Goal: Task Accomplishment & Management: Manage account settings

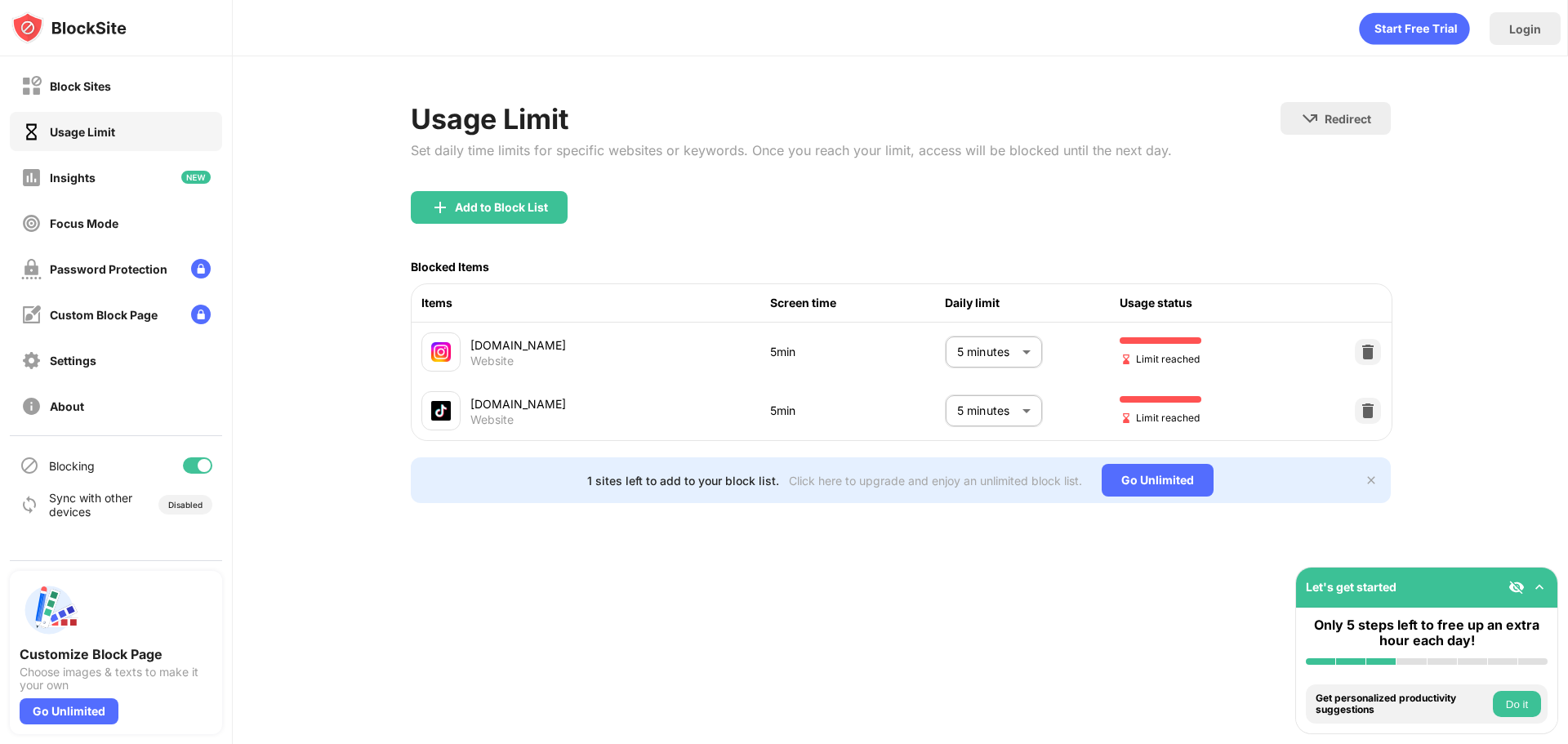
click at [995, 410] on body "Block Sites Usage Limit Insights Focus Mode Password Protection Custom Block Pa…" at bounding box center [784, 372] width 1568 height 744
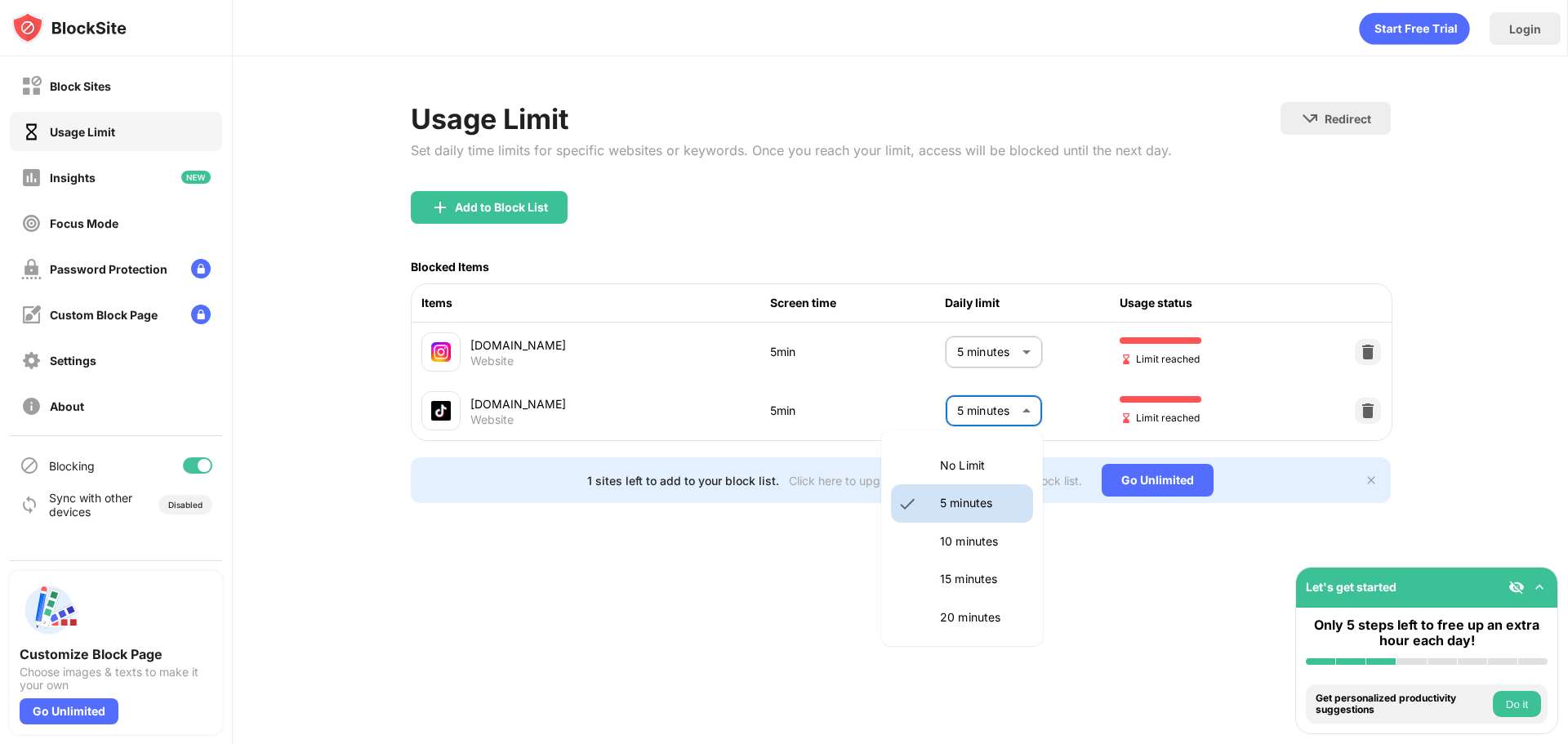
click at [969, 546] on p "10 minutes" at bounding box center [982, 541] width 83 height 18
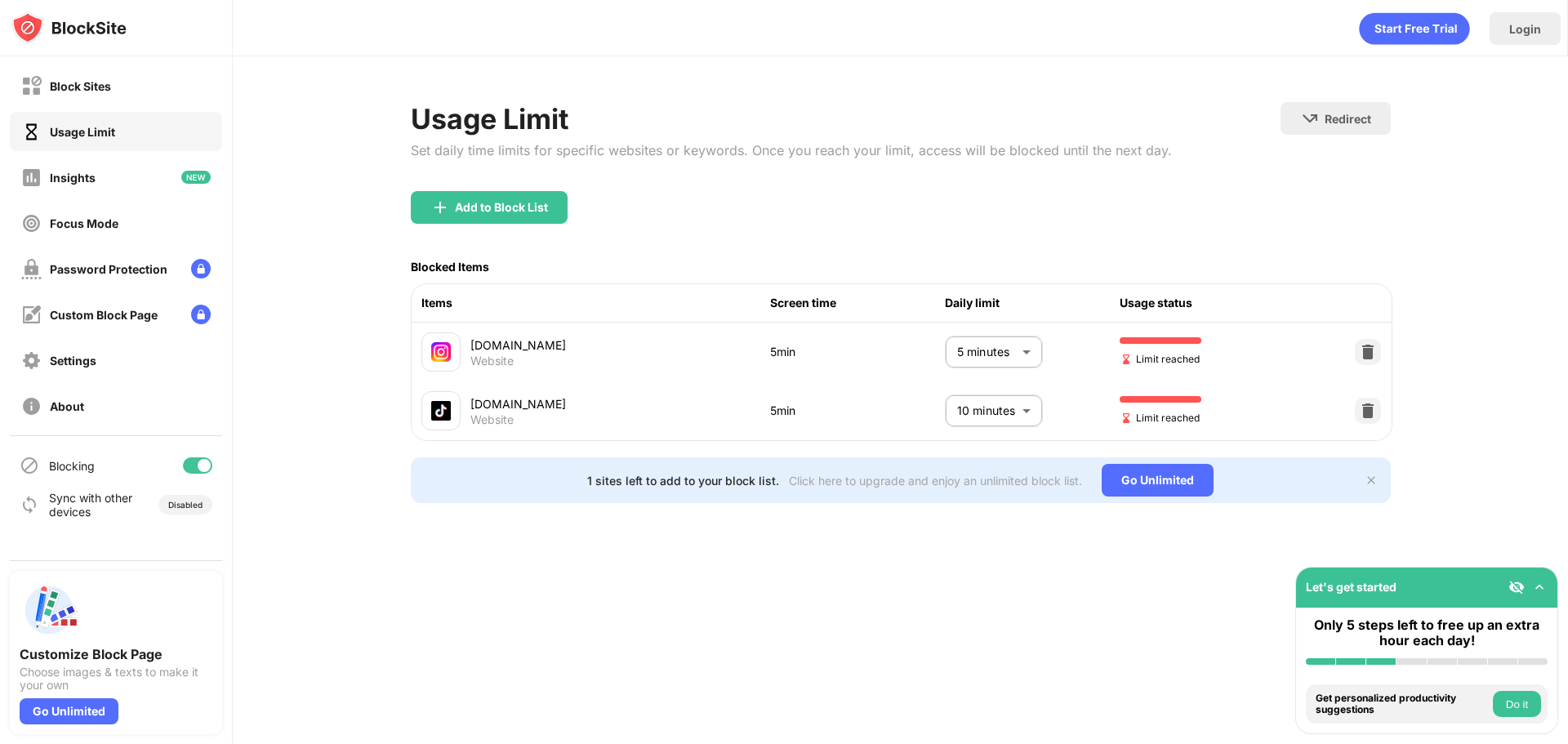
type input "**"
click at [966, 499] on p "10 minutes" at bounding box center [997, 493] width 63 height 11
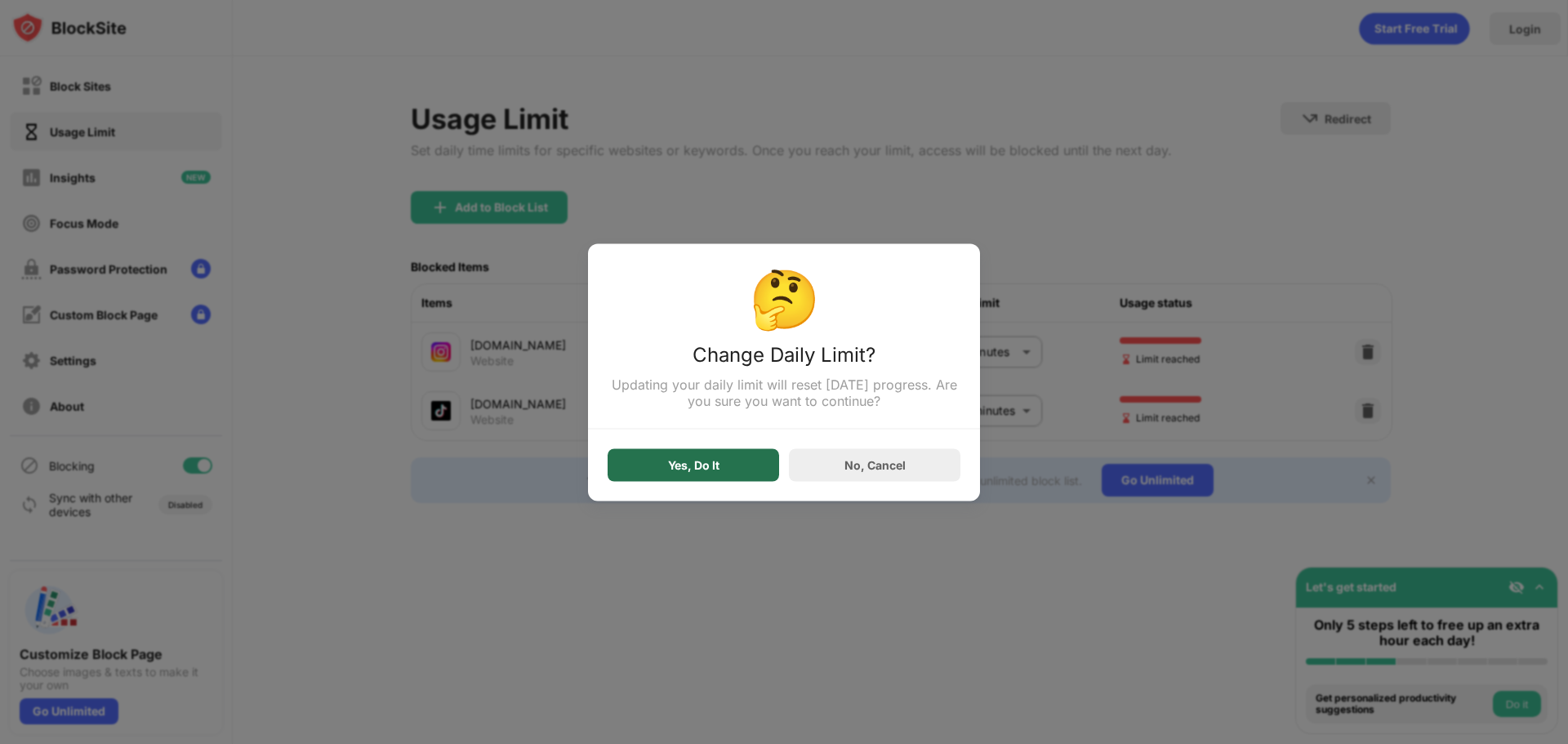
click at [685, 471] on div "Yes, Do It" at bounding box center [693, 464] width 52 height 13
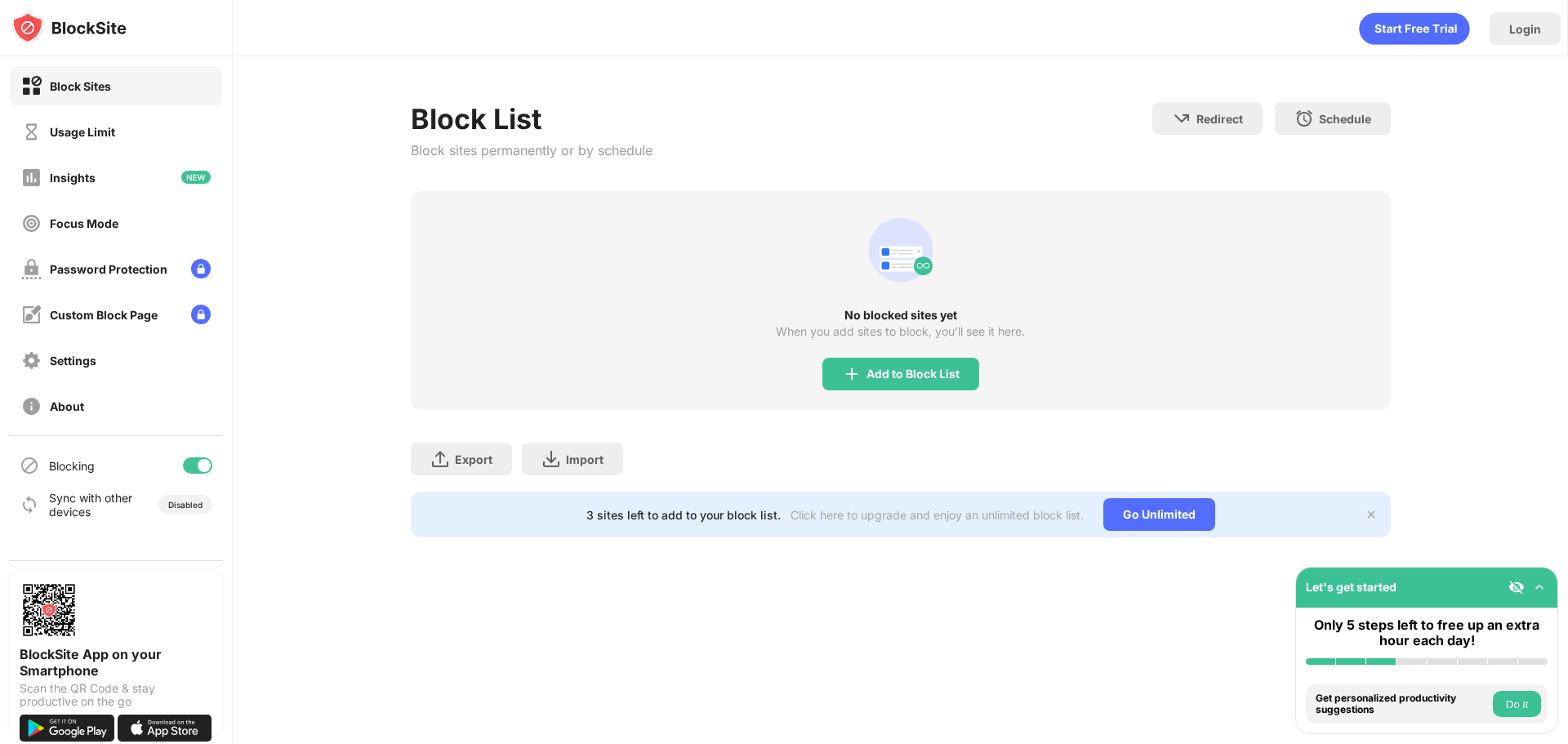
click at [102, 145] on div "Usage Limit" at bounding box center [116, 131] width 213 height 39
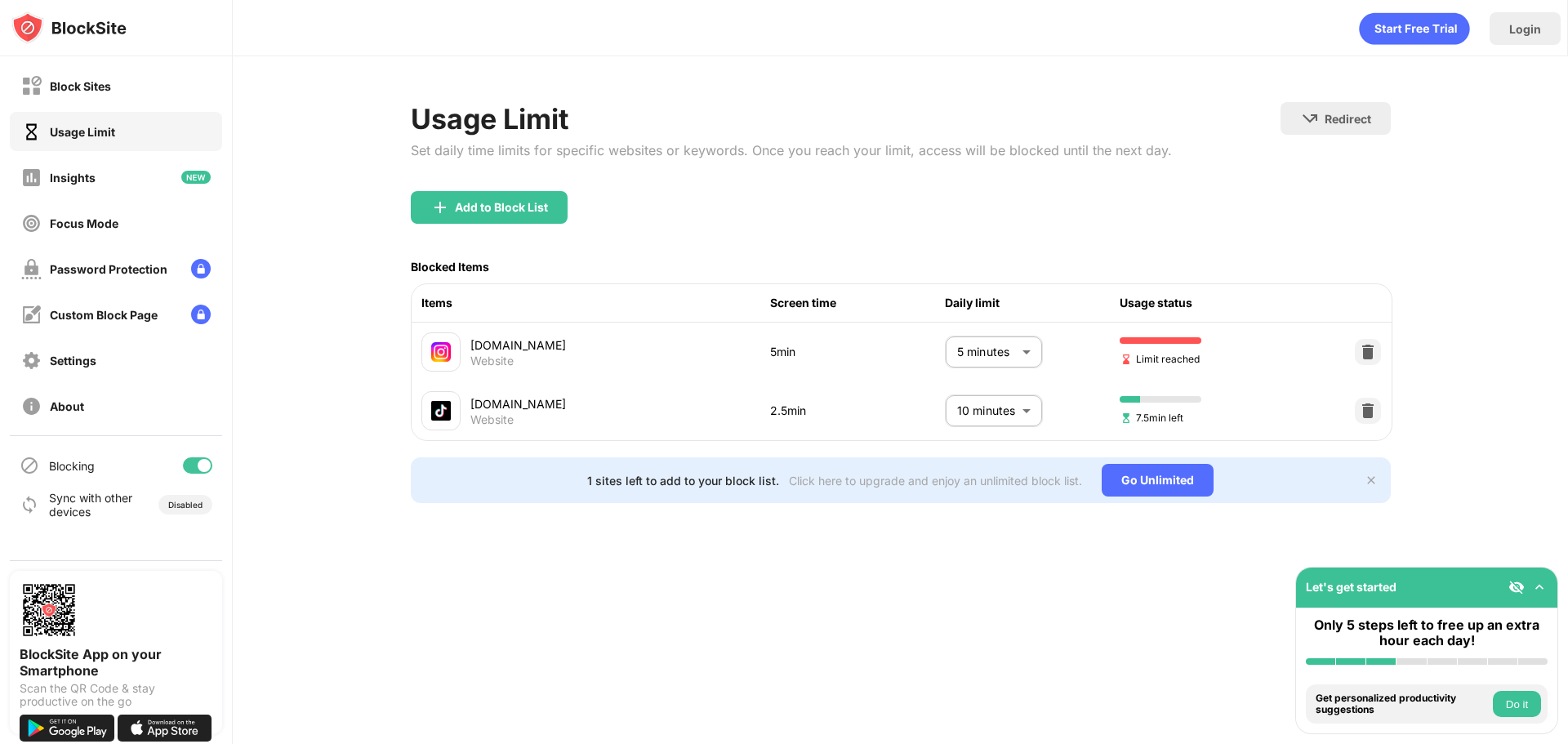
click at [988, 360] on body "Block Sites Usage Limit Insights Focus Mode Password Protection Custom Block Pa…" at bounding box center [784, 372] width 1568 height 744
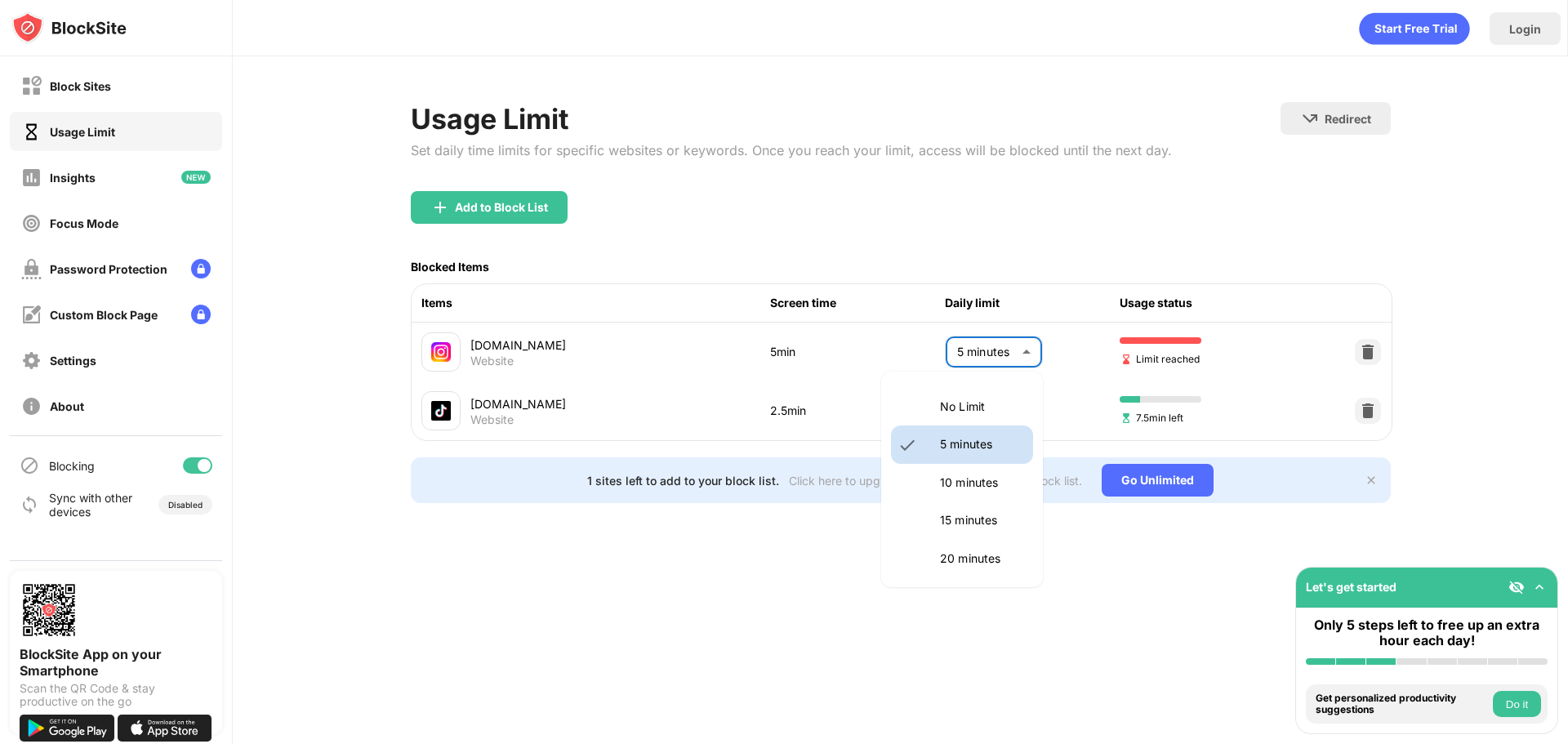
click at [959, 479] on p "10 minutes" at bounding box center [982, 482] width 83 height 18
type input "**"
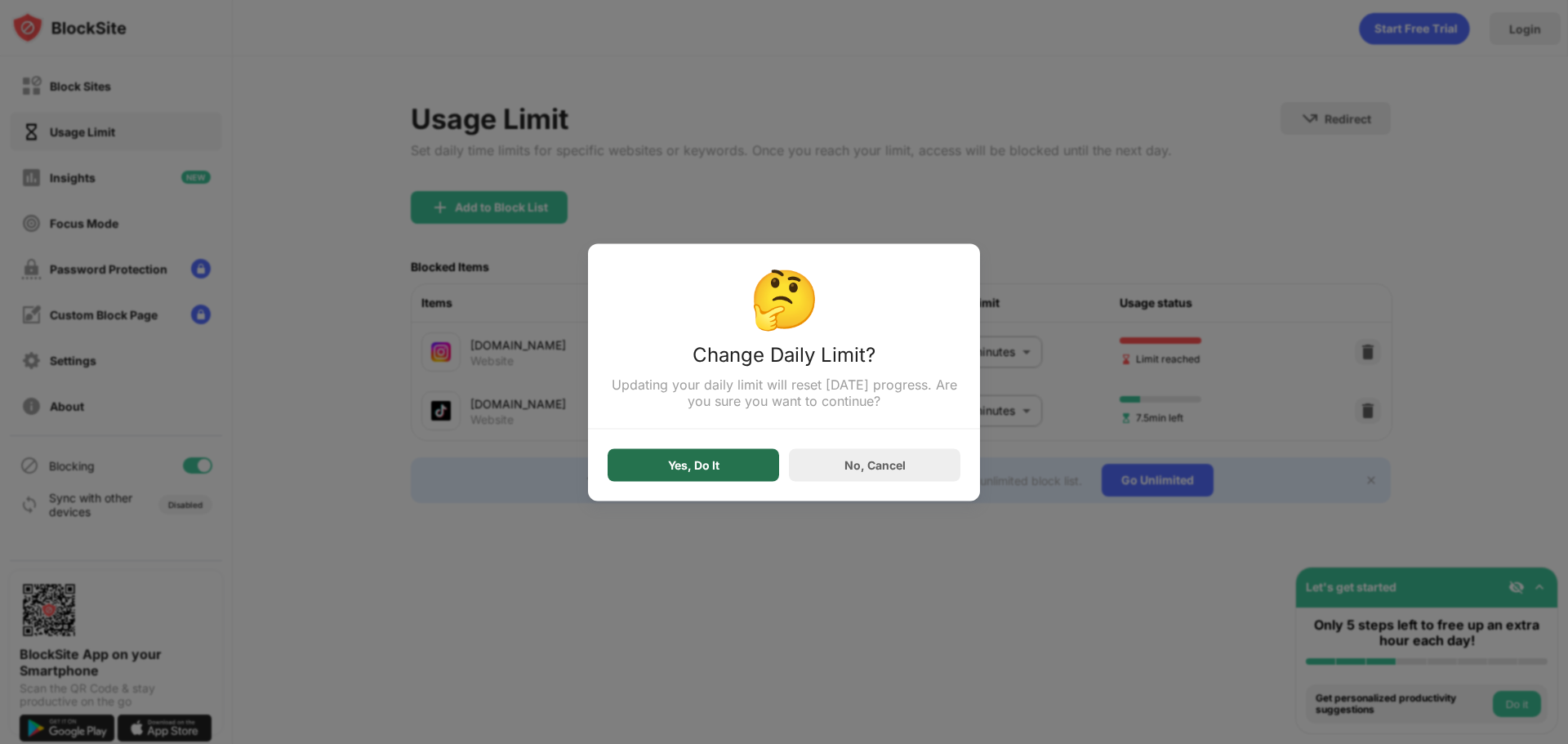
click at [730, 461] on div "Yes, Do It" at bounding box center [693, 465] width 172 height 33
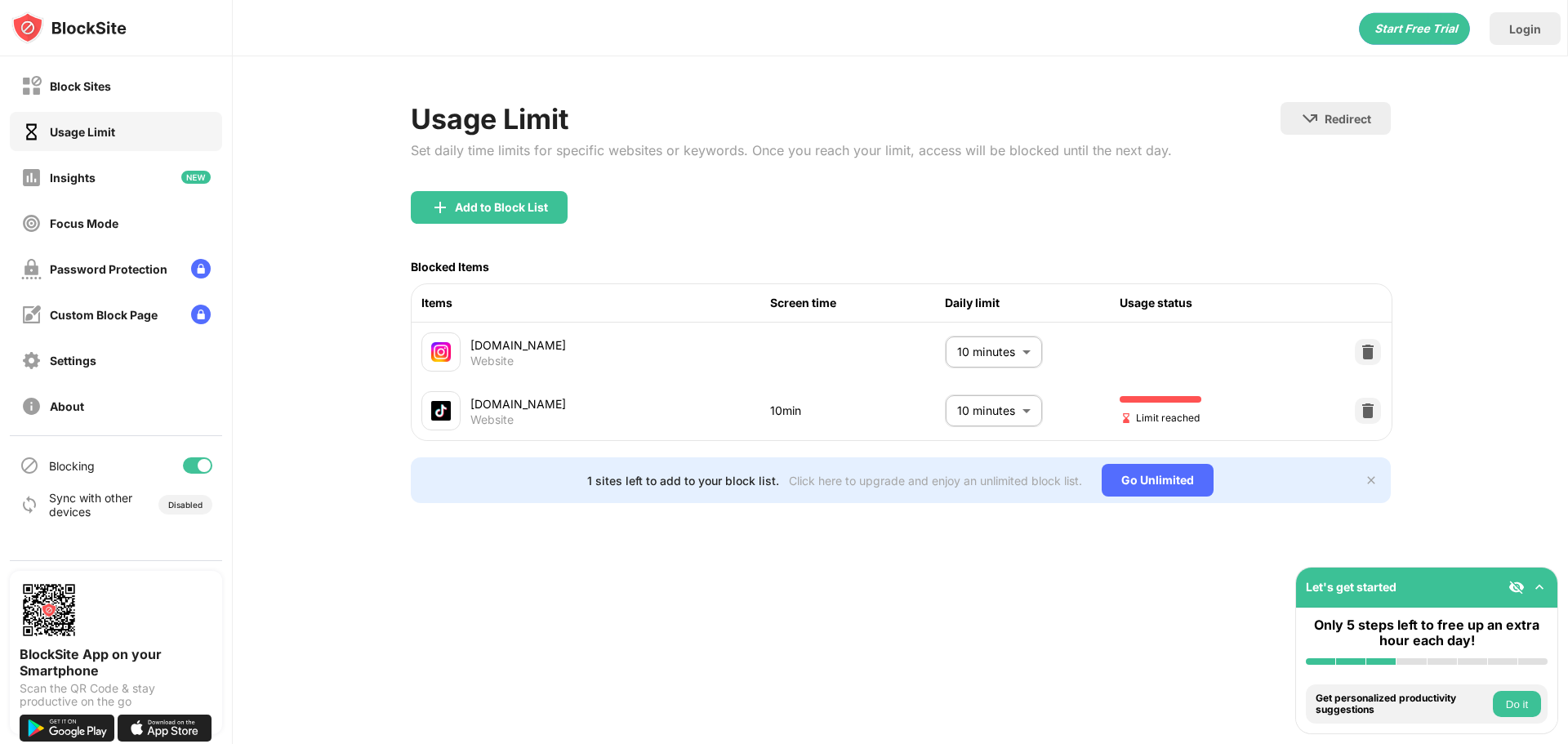
click at [973, 415] on body "Block Sites Usage Limit Insights Focus Mode Password Protection Custom Block Pa…" at bounding box center [784, 372] width 1568 height 744
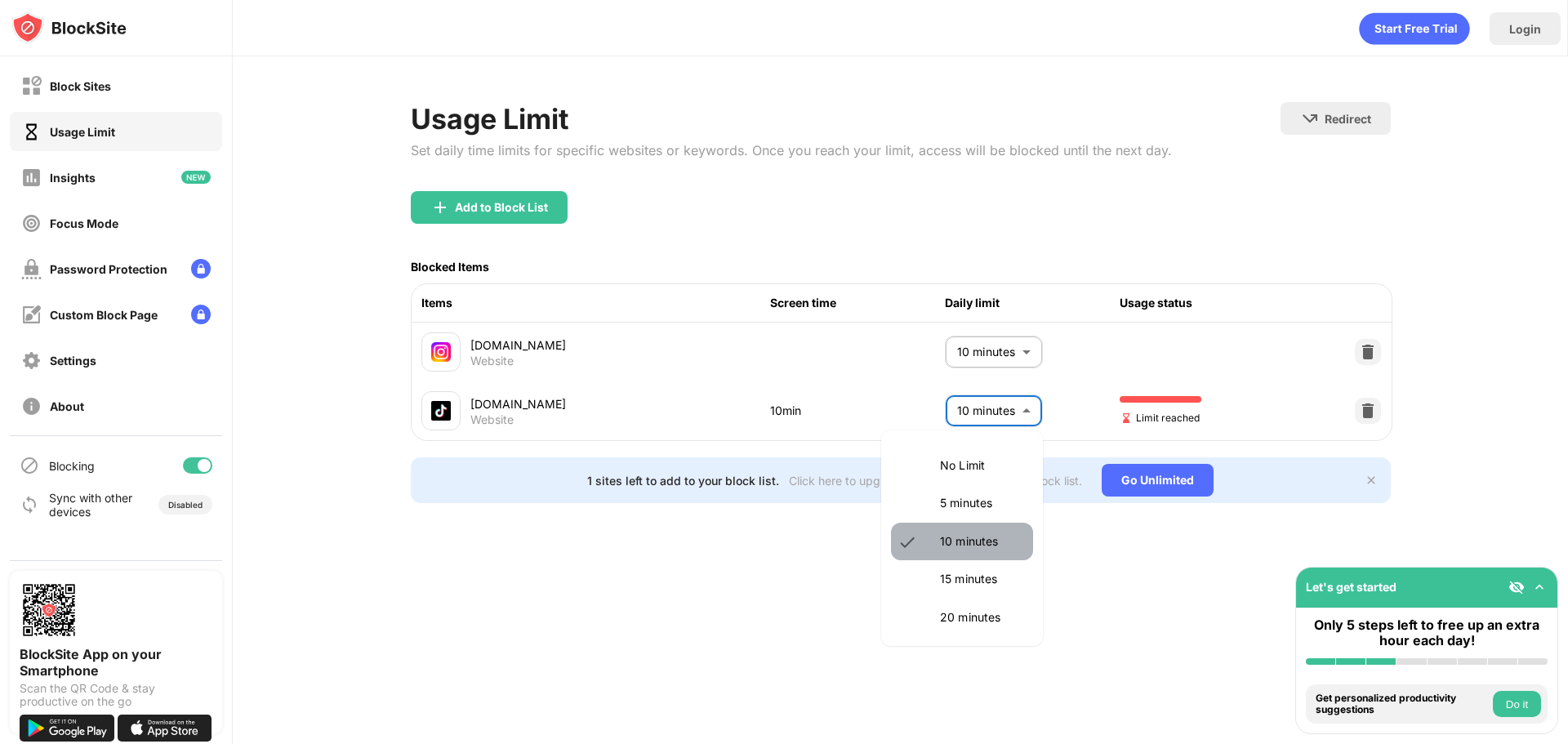
click at [963, 540] on p "10 minutes" at bounding box center [982, 541] width 83 height 18
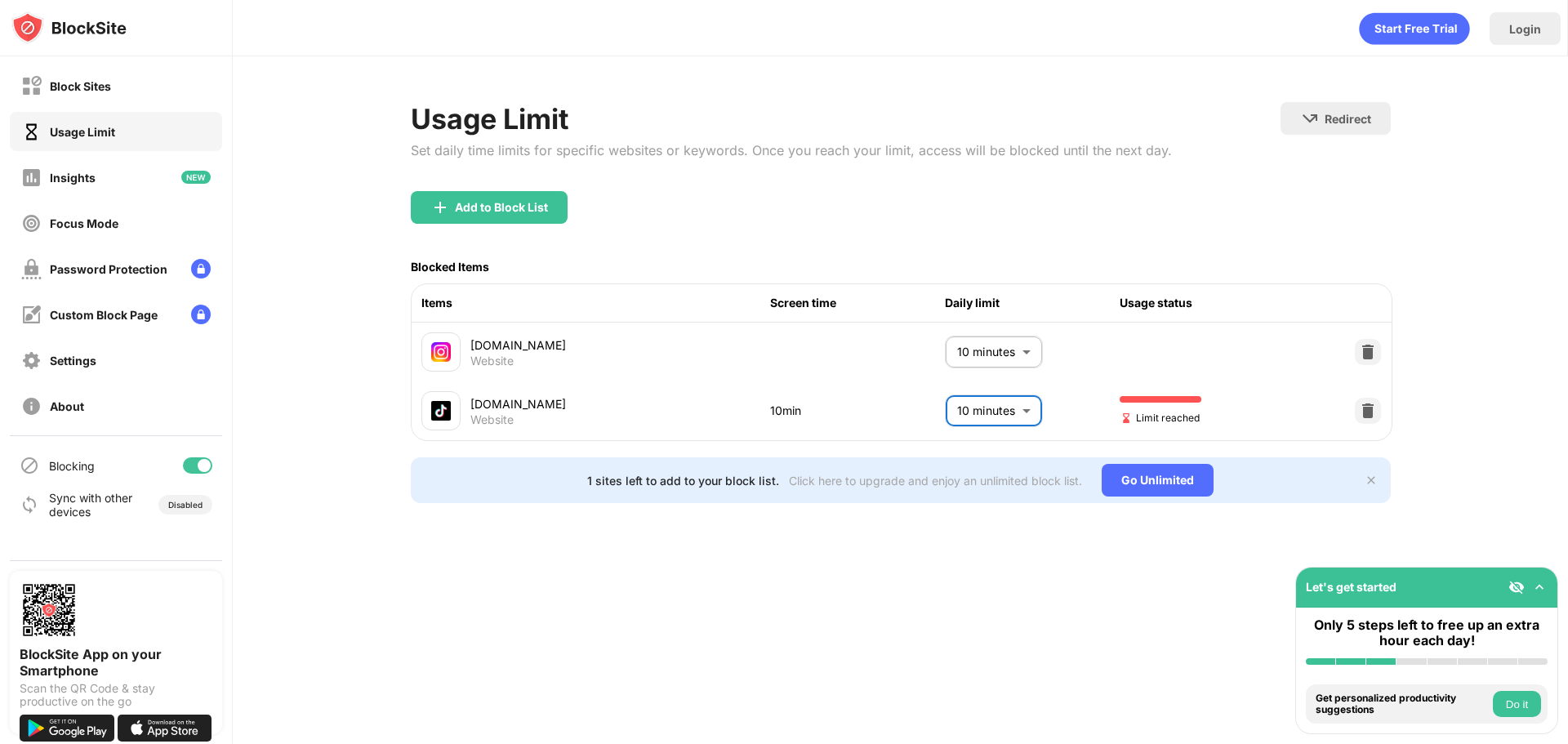
click at [988, 405] on body "Block Sites Usage Limit Insights Focus Mode Password Protection Custom Block Pa…" at bounding box center [784, 372] width 1568 height 744
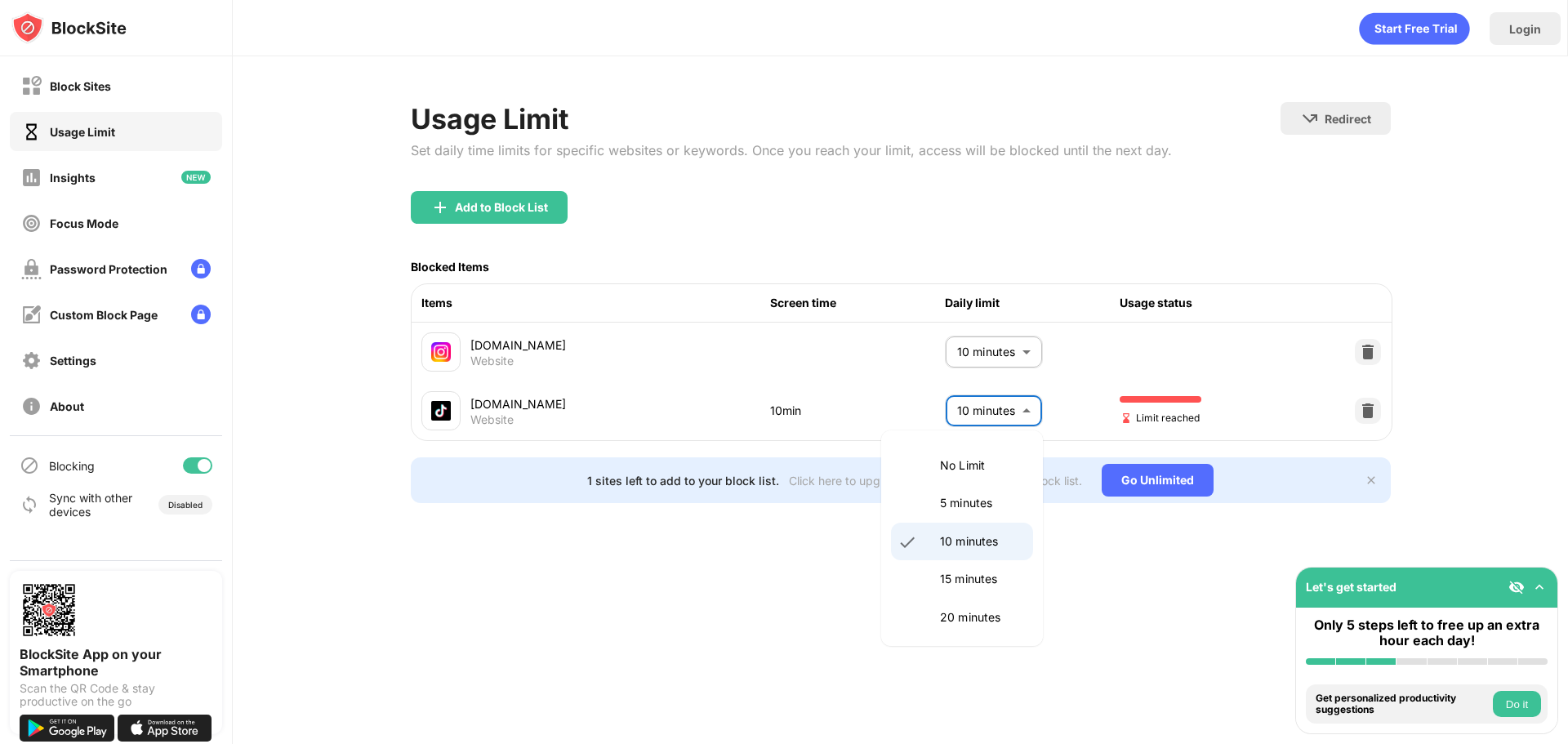
click at [974, 580] on p "15 minutes" at bounding box center [982, 578] width 83 height 18
type input "**"
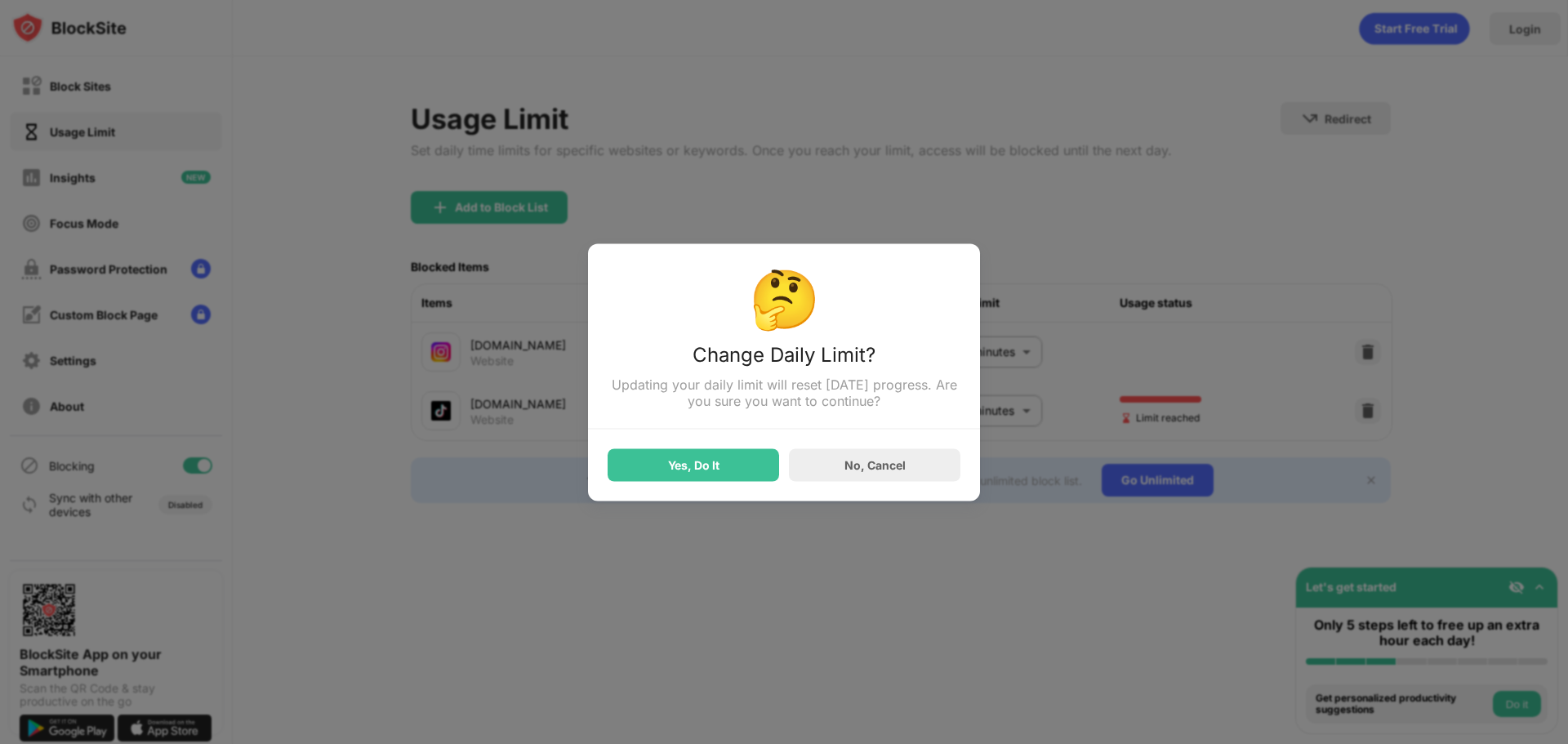
click at [720, 481] on div "Yes, Do It" at bounding box center [693, 465] width 172 height 33
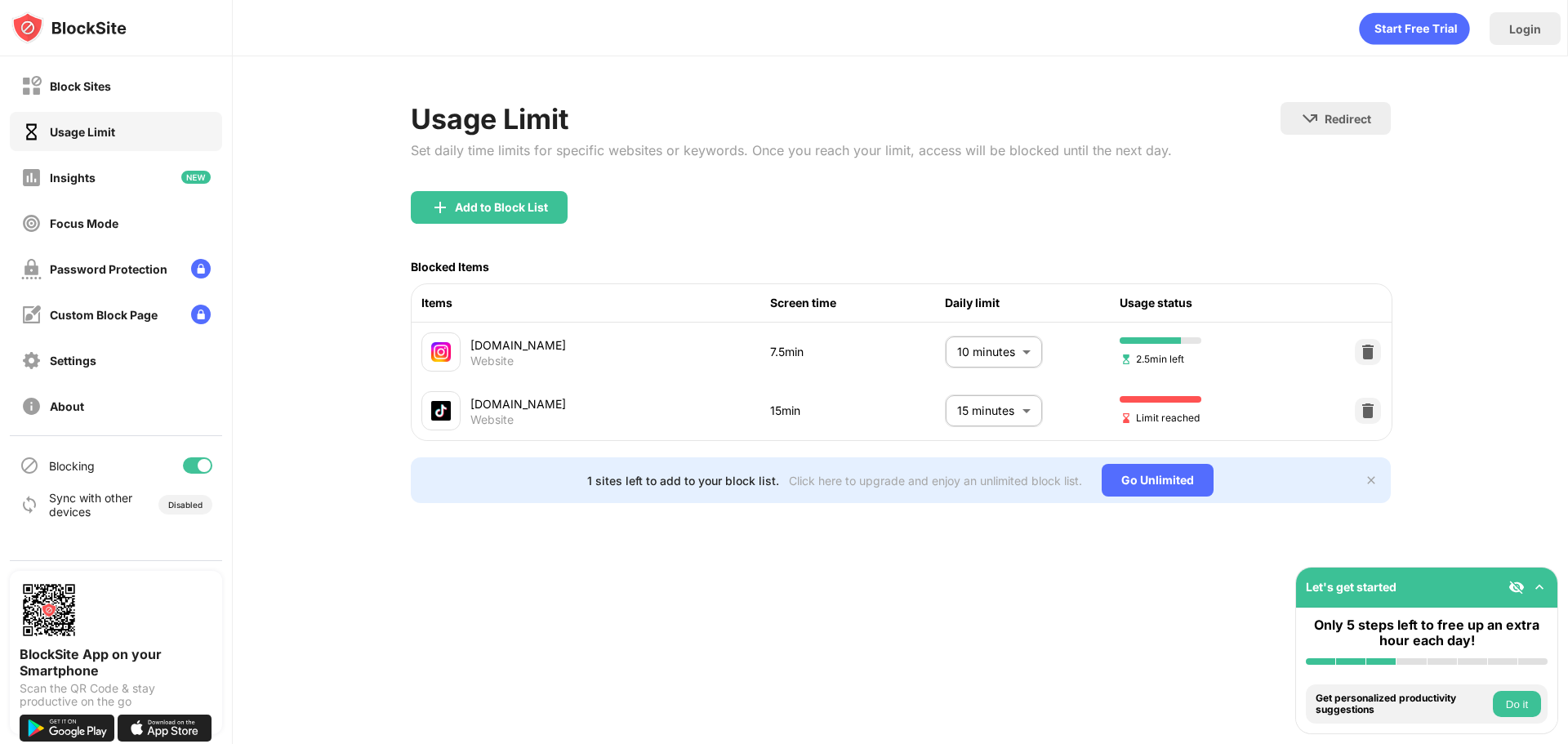
click at [986, 343] on body "Block Sites Usage Limit Insights Focus Mode Password Protection Custom Block Pa…" at bounding box center [784, 372] width 1568 height 744
click at [964, 440] on p "5 minutes" at bounding box center [982, 444] width 83 height 18
type input "*"
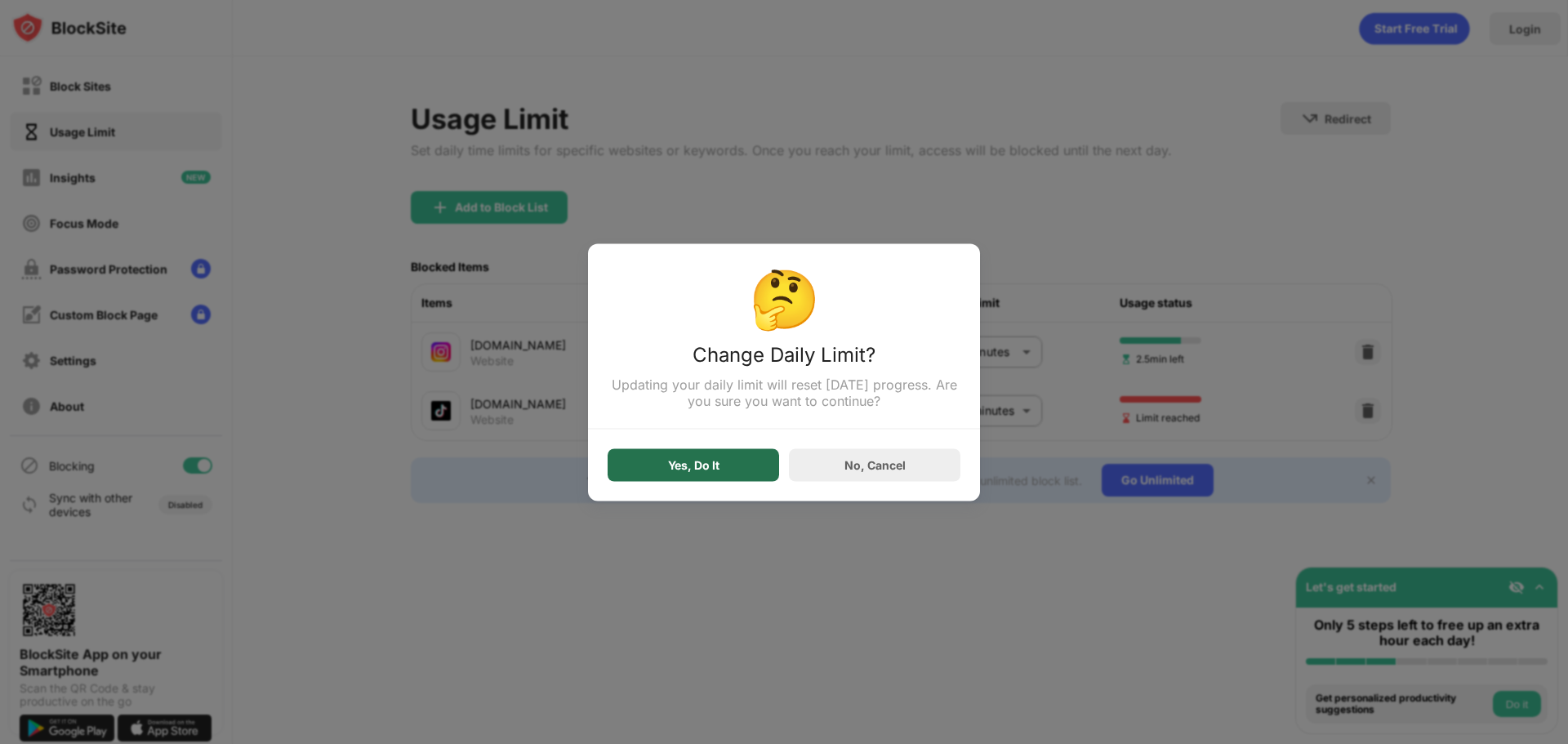
click at [724, 462] on div "Yes, Do It" at bounding box center [693, 465] width 172 height 33
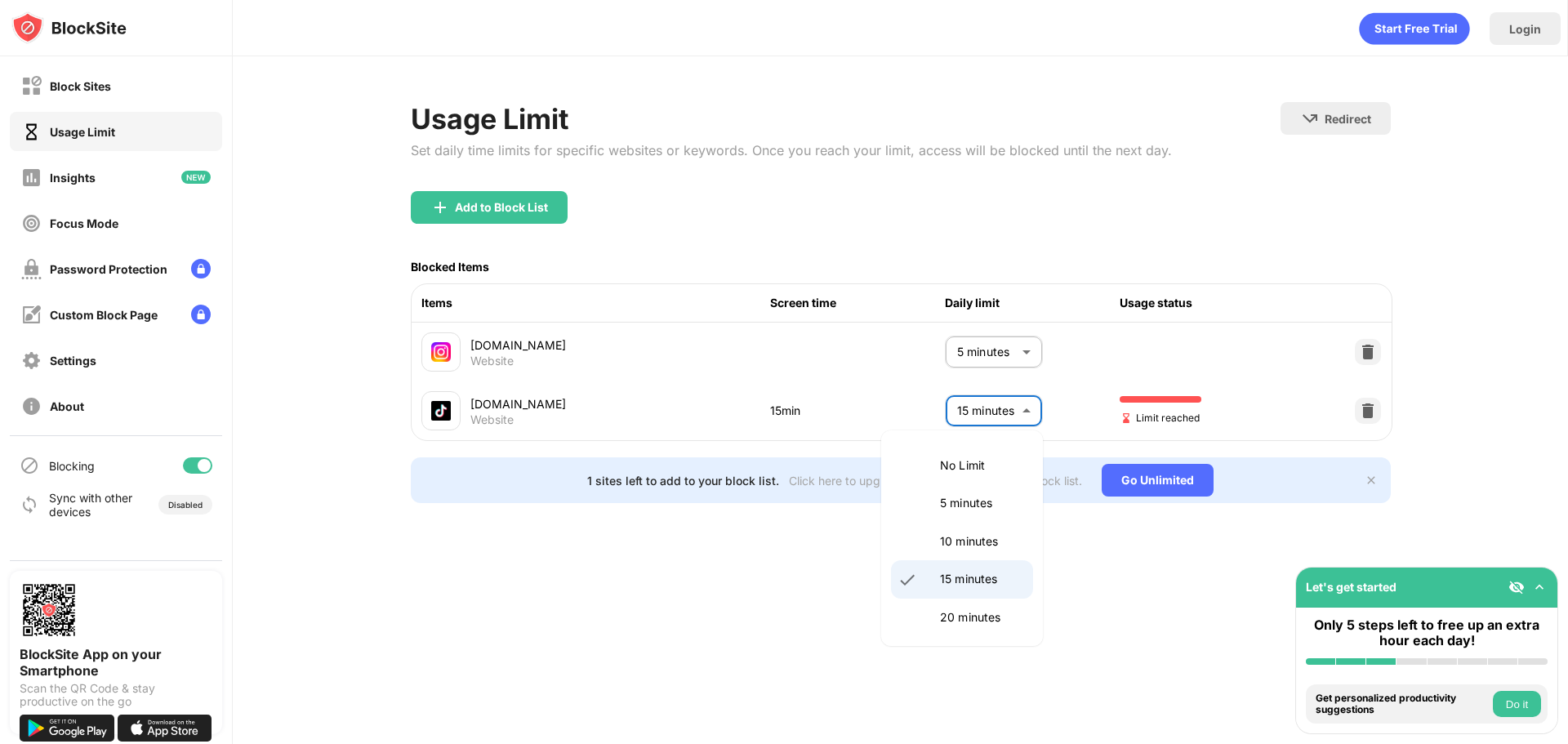
click at [1013, 416] on body "Block Sites Usage Limit Insights Focus Mode Password Protection Custom Block Pa…" at bounding box center [784, 372] width 1568 height 744
click at [943, 503] on p "5 minutes" at bounding box center [982, 503] width 83 height 18
type input "*"
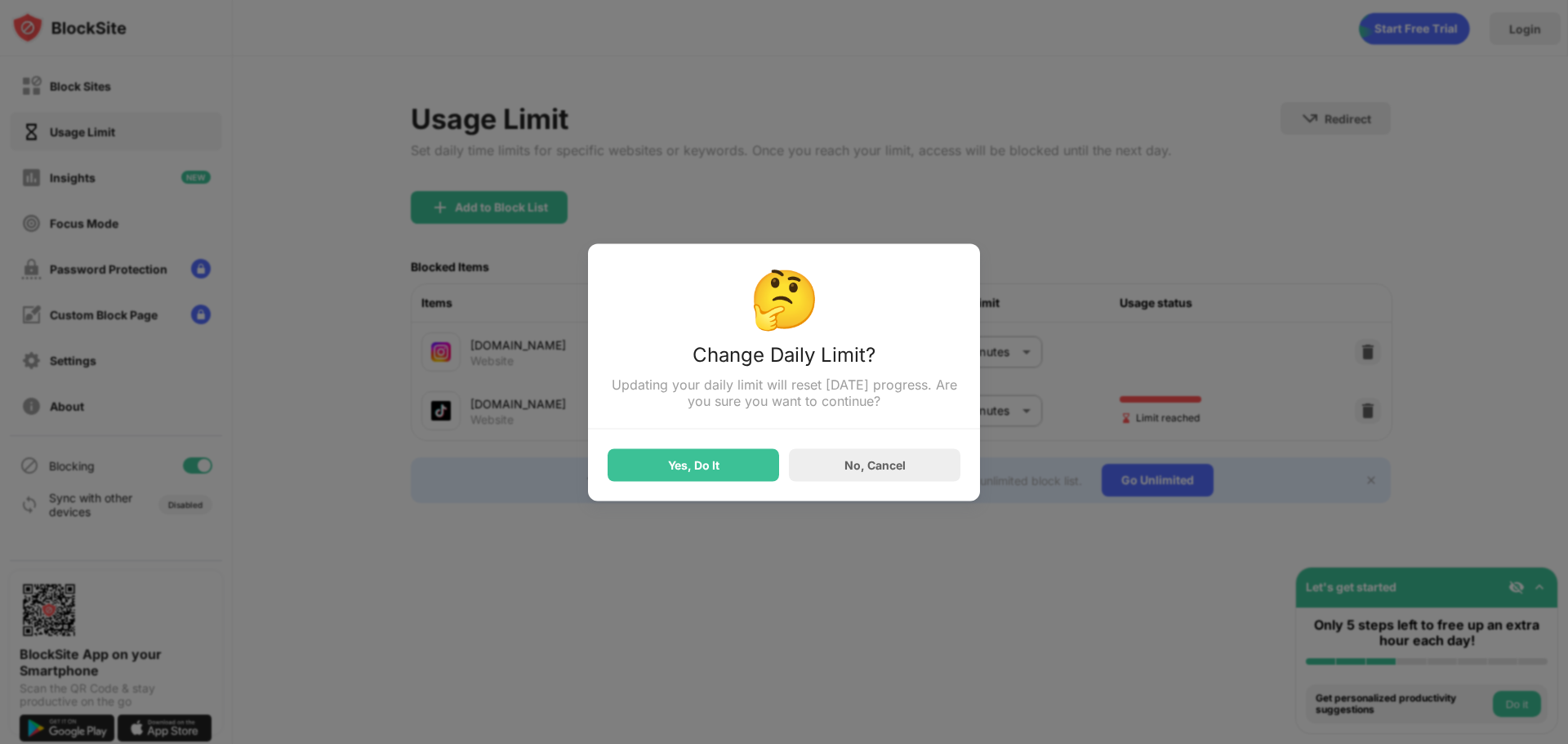
click at [688, 470] on div "Yes, Do It" at bounding box center [693, 464] width 52 height 13
